Goal: Transaction & Acquisition: Purchase product/service

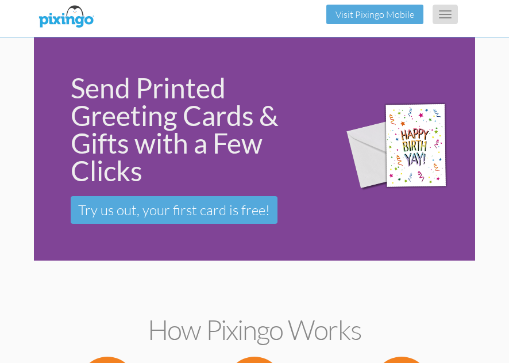
click at [444, 14] on span "button" at bounding box center [445, 14] width 13 height 1
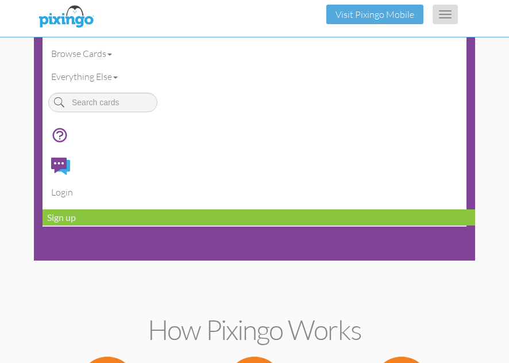
click at [444, 14] on span "button" at bounding box center [445, 14] width 13 height 1
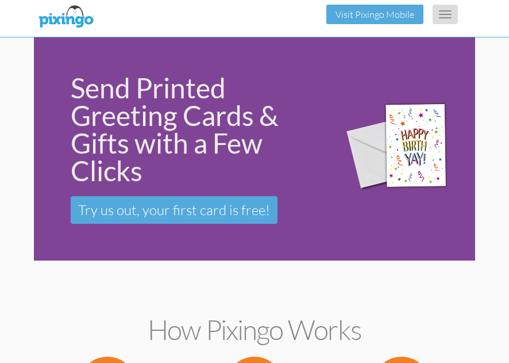
click at [444, 14] on span "button" at bounding box center [445, 14] width 13 height 1
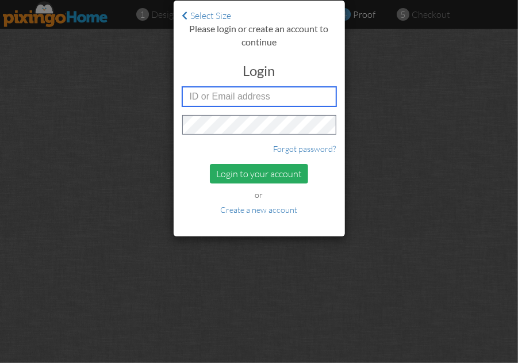
type input "[EMAIL_ADDRESS][DOMAIN_NAME]"
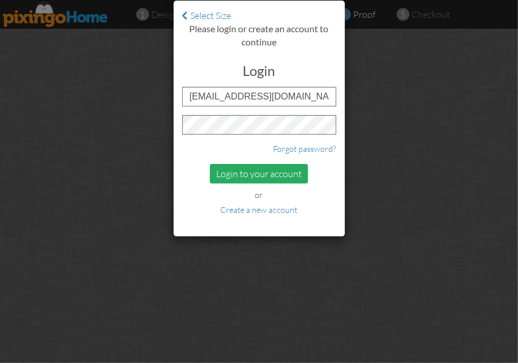
click at [275, 172] on div "Login to your account" at bounding box center [259, 174] width 98 height 20
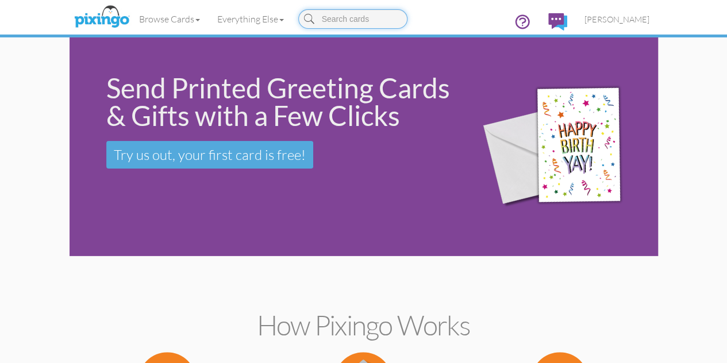
click at [298, 23] on input at bounding box center [352, 19] width 109 height 20
type input "birthday"
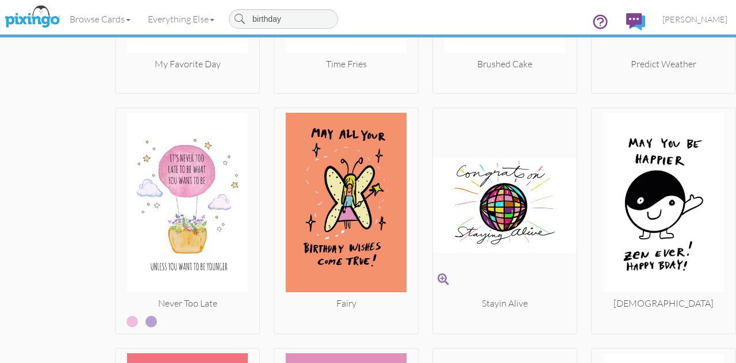
scroll to position [1433, 0]
click at [433, 312] on div at bounding box center [505, 319] width 144 height 20
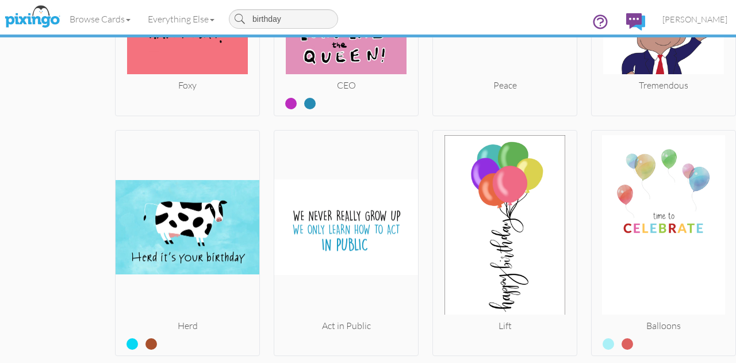
scroll to position [1892, 0]
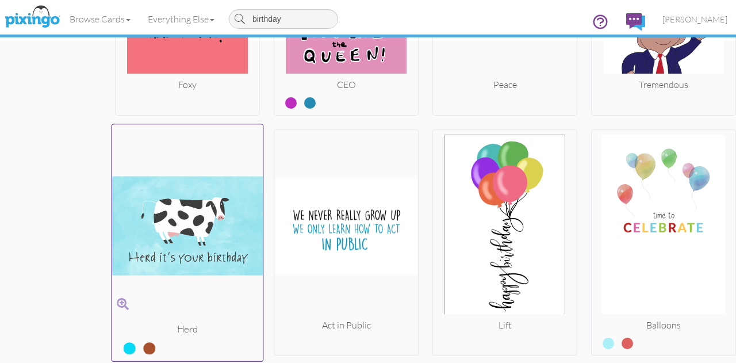
drag, startPoint x: 260, startPoint y: 231, endPoint x: 194, endPoint y: 229, distance: 66.1
click at [194, 229] on img at bounding box center [187, 225] width 151 height 193
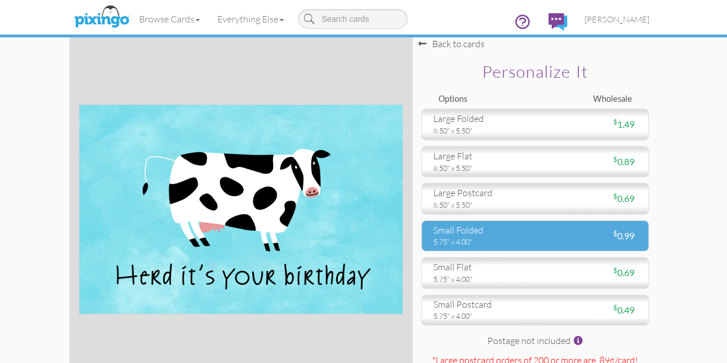
click at [447, 237] on div "small folded" at bounding box center [480, 230] width 93 height 13
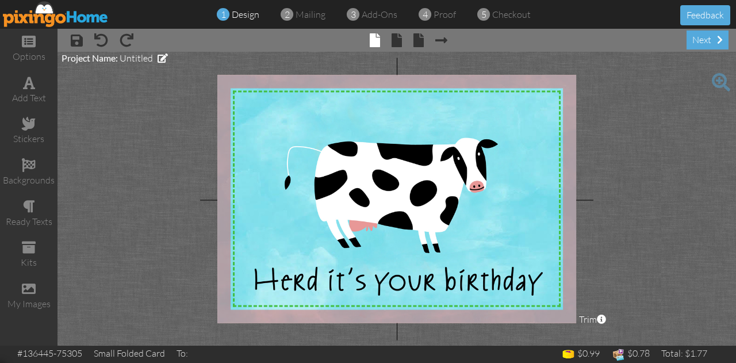
click at [390, 44] on span "× inside" at bounding box center [391, 39] width 22 height 18
click at [392, 43] on span at bounding box center [397, 40] width 10 height 14
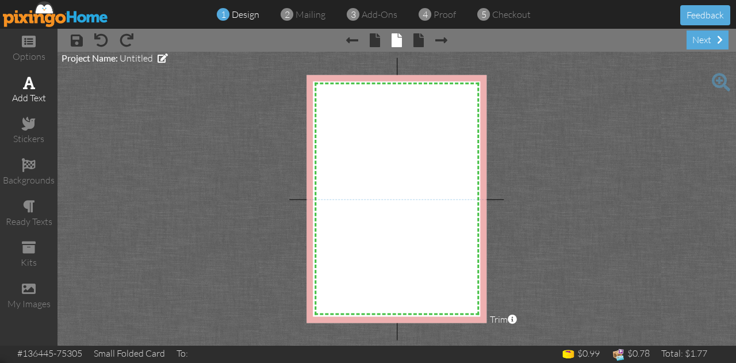
click at [40, 99] on div "add text" at bounding box center [28, 97] width 57 height 13
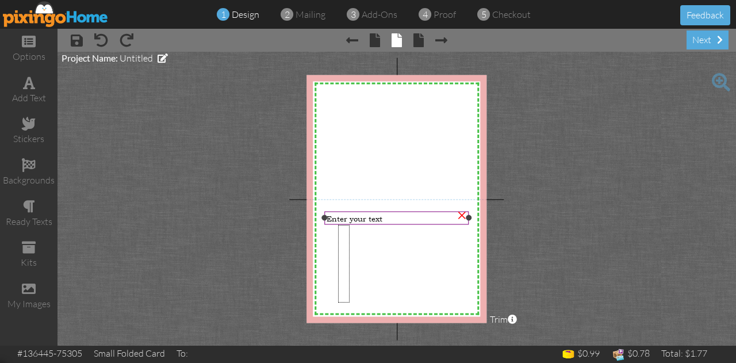
drag, startPoint x: 338, startPoint y: 302, endPoint x: 350, endPoint y: 225, distance: 77.9
click at [350, 225] on div "X X X X X X X X X X X X X X X X X X X X X X X X X X X X X X X X X X X X X X X X…" at bounding box center [396, 199] width 180 height 248
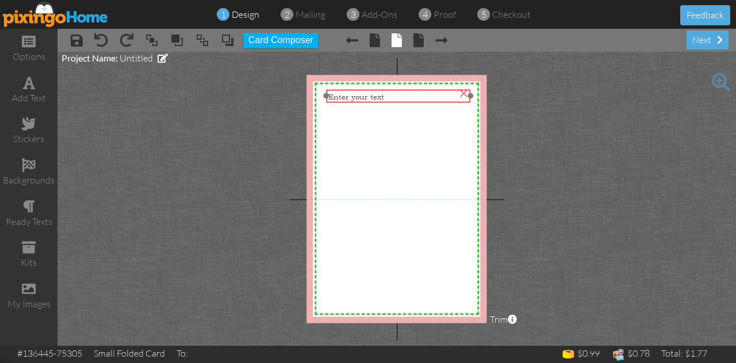
drag, startPoint x: 392, startPoint y: 219, endPoint x: 394, endPoint y: 97, distance: 121.9
click at [394, 97] on div "Enter your text" at bounding box center [398, 96] width 140 height 10
click at [391, 93] on div "Enter your text" at bounding box center [398, 96] width 140 height 10
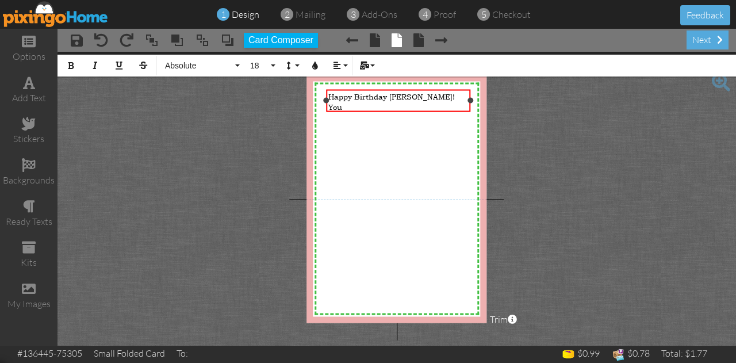
click at [391, 93] on span "Happy Birthday [PERSON_NAME]!" at bounding box center [391, 96] width 126 height 10
click at [346, 105] on div "You" at bounding box center [398, 107] width 140 height 10
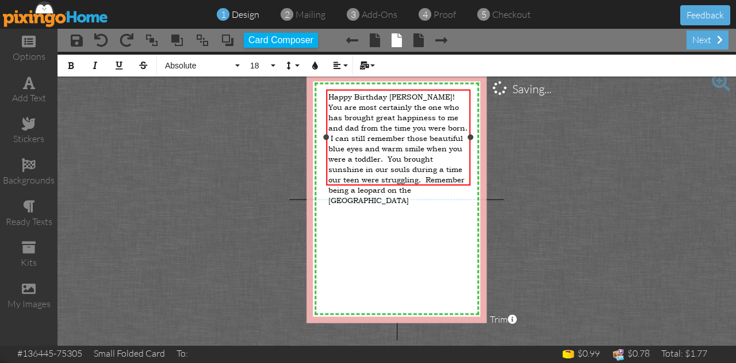
click at [358, 169] on span "You are most certainly the one who has brought great happiness to me and dad fr…" at bounding box center [397, 153] width 139 height 103
click at [464, 178] on div "You are most certainly the one who has brought great happiness to me and dad fr…" at bounding box center [398, 153] width 140 height 103
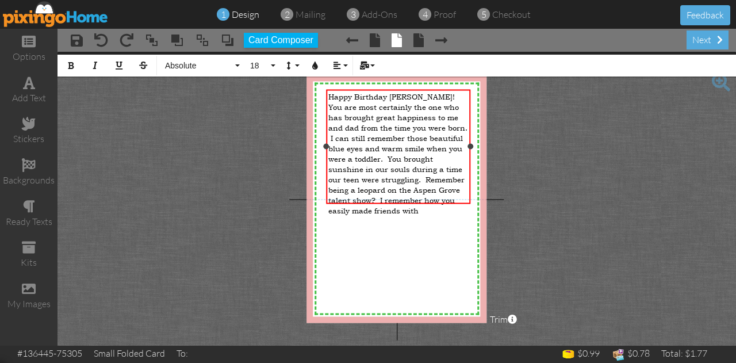
click at [357, 168] on span "You are most certainly the one who has brought great happiness to me and dad fr…" at bounding box center [397, 159] width 139 height 114
click at [357, 168] on span "You are most certainly the one who has brought great happiness to me and dad fr…" at bounding box center [397, 164] width 139 height 124
click at [423, 194] on div "You are most certainly the one who has brought great happiness to me and dad fr…" at bounding box center [398, 164] width 140 height 124
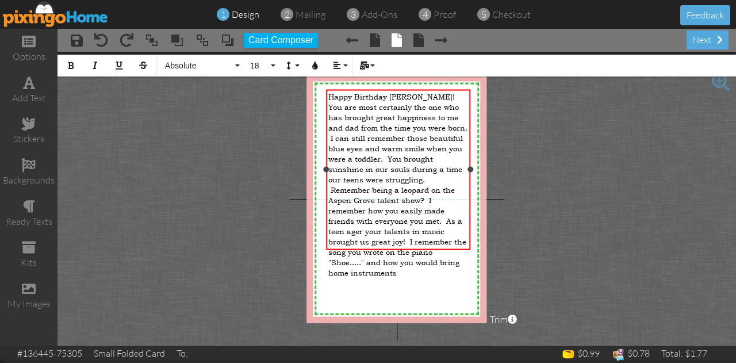
drag, startPoint x: 329, startPoint y: 95, endPoint x: 434, endPoint y: 241, distance: 179.7
click at [434, 241] on div "Happy Birthday [PERSON_NAME]! You are most certainly the one who has brought gr…" at bounding box center [398, 184] width 140 height 186
click at [272, 65] on button "18" at bounding box center [260, 66] width 33 height 22
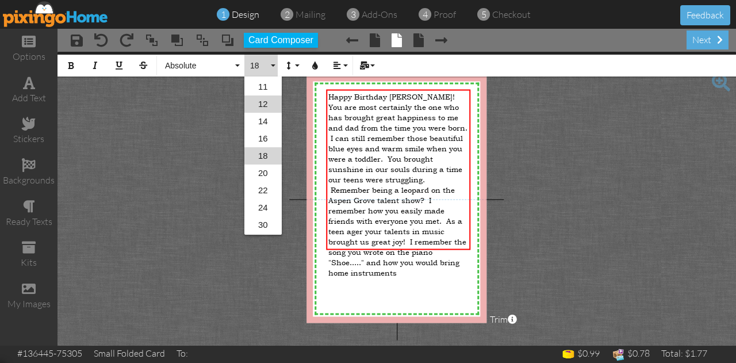
click at [266, 106] on link "12" at bounding box center [262, 103] width 37 height 17
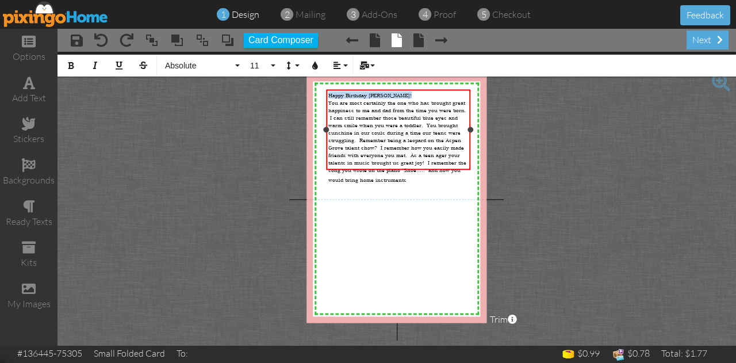
click at [365, 163] on div "You are most certainly the one who has brought great happiness to me and dad fr…" at bounding box center [398, 141] width 140 height 85
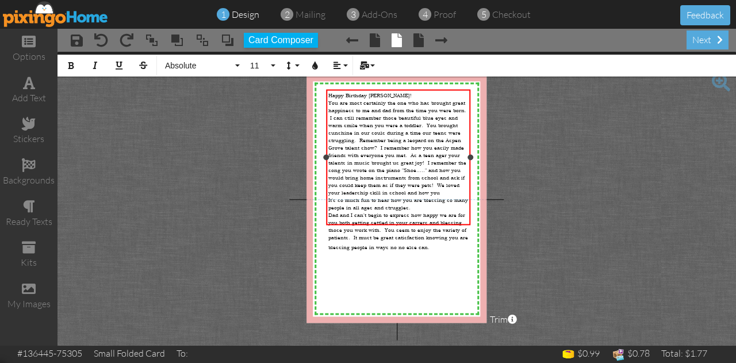
click at [379, 212] on span "Dad and I can't begin to express how happy we are for you both getting settled …" at bounding box center [398, 231] width 140 height 40
click at [436, 219] on span "Dad and I can't begin to express how happy we are for you both getting settled …" at bounding box center [398, 231] width 140 height 40
click at [348, 225] on div "Dad and I can't begin to express how happy we are for you both getting settled …" at bounding box center [398, 235] width 140 height 48
